Goal: Information Seeking & Learning: Check status

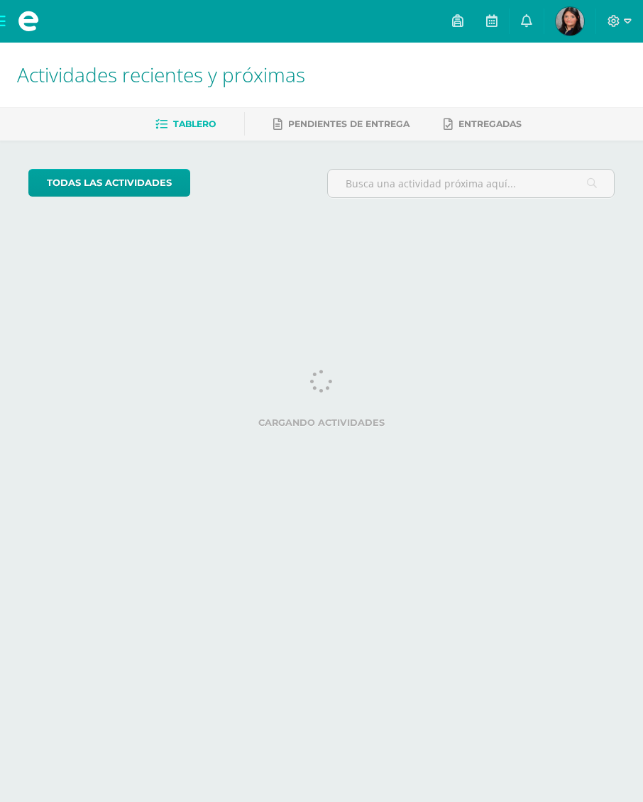
click at [519, 16] on link at bounding box center [527, 21] width 34 height 43
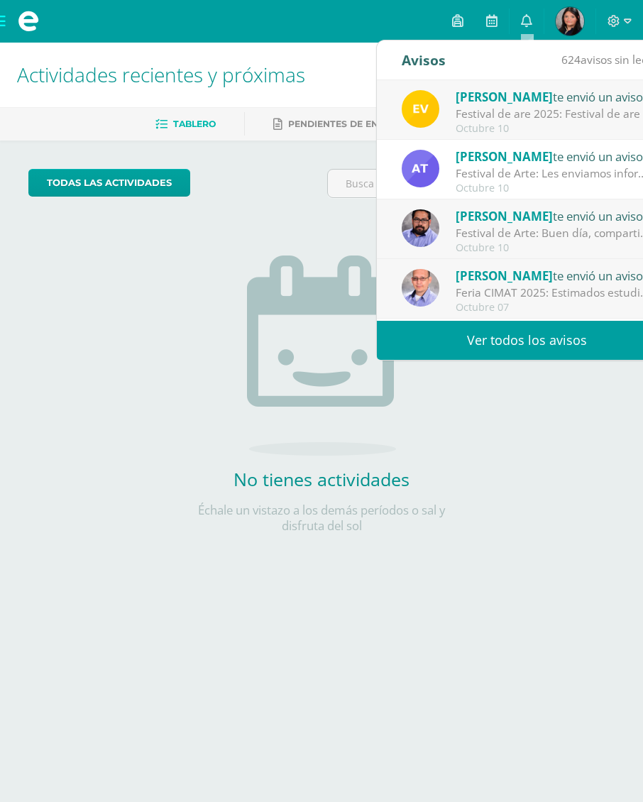
click at [588, 336] on link "Ver todos los avisos" at bounding box center [527, 340] width 300 height 39
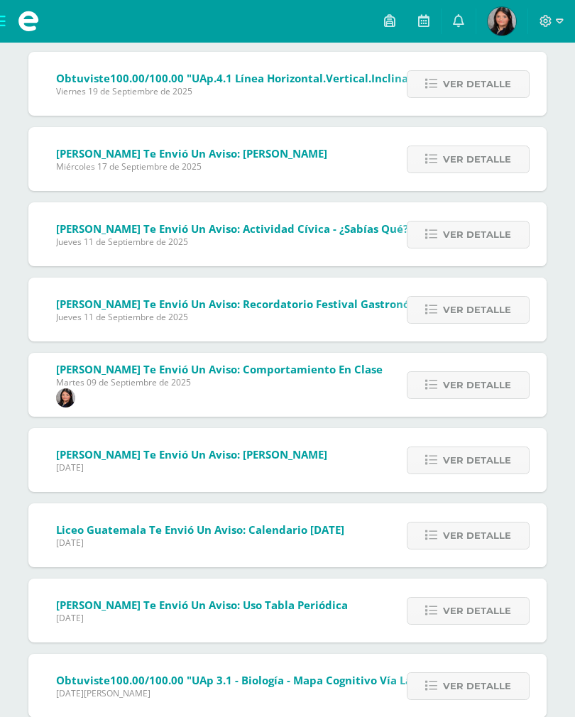
scroll to position [2388, 0]
click at [311, 370] on span "Alejandra Ramírez te envió un aviso: Comportamiento en clase" at bounding box center [219, 370] width 326 height 14
click at [465, 400] on link "Ver detalle" at bounding box center [468, 386] width 123 height 28
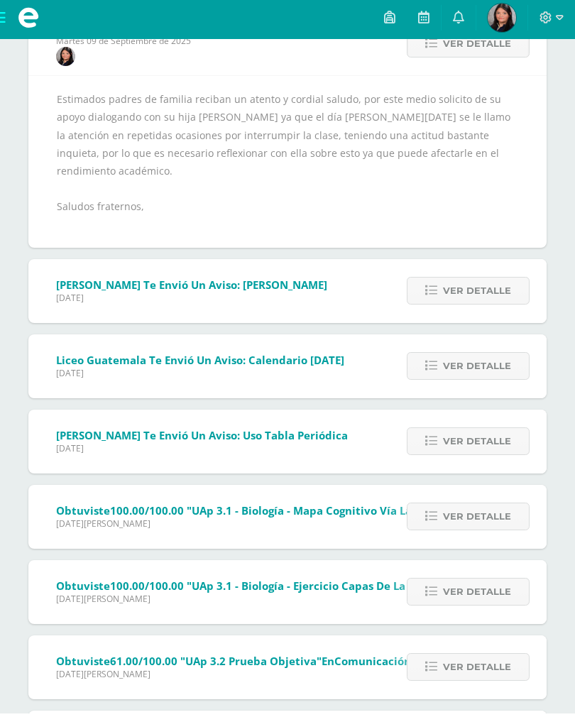
scroll to position [2730, 0]
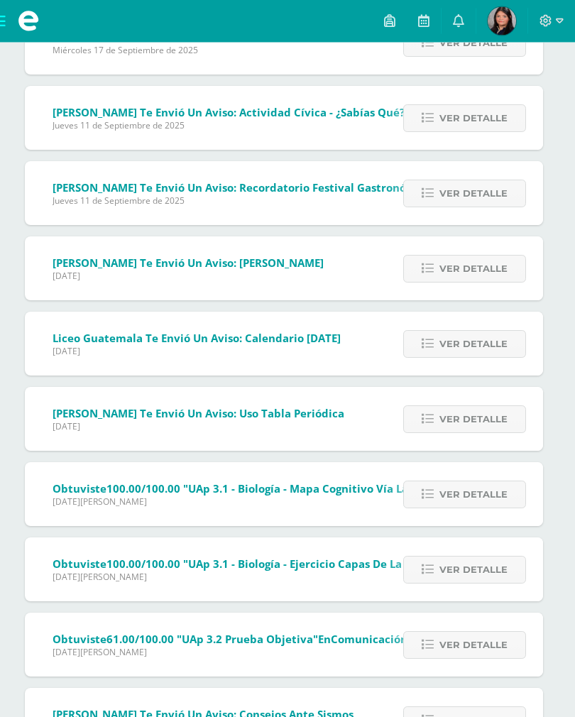
scroll to position [2481, 4]
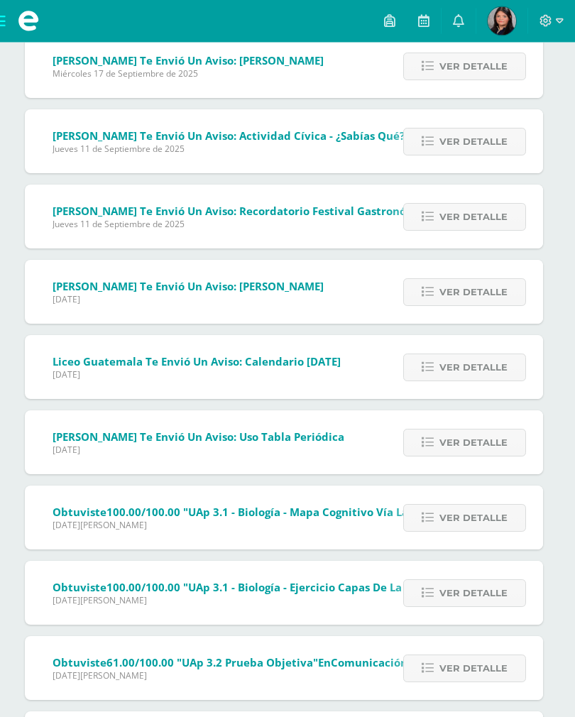
click at [390, 595] on div "Ver detalle" at bounding box center [462, 593] width 161 height 64
click at [358, 583] on span ""UAp 3.1 - Biología - Ejercicio Capas de la Tierra y fenómenos naturales"" at bounding box center [377, 587] width 388 height 14
